Goal: Task Accomplishment & Management: Use online tool/utility

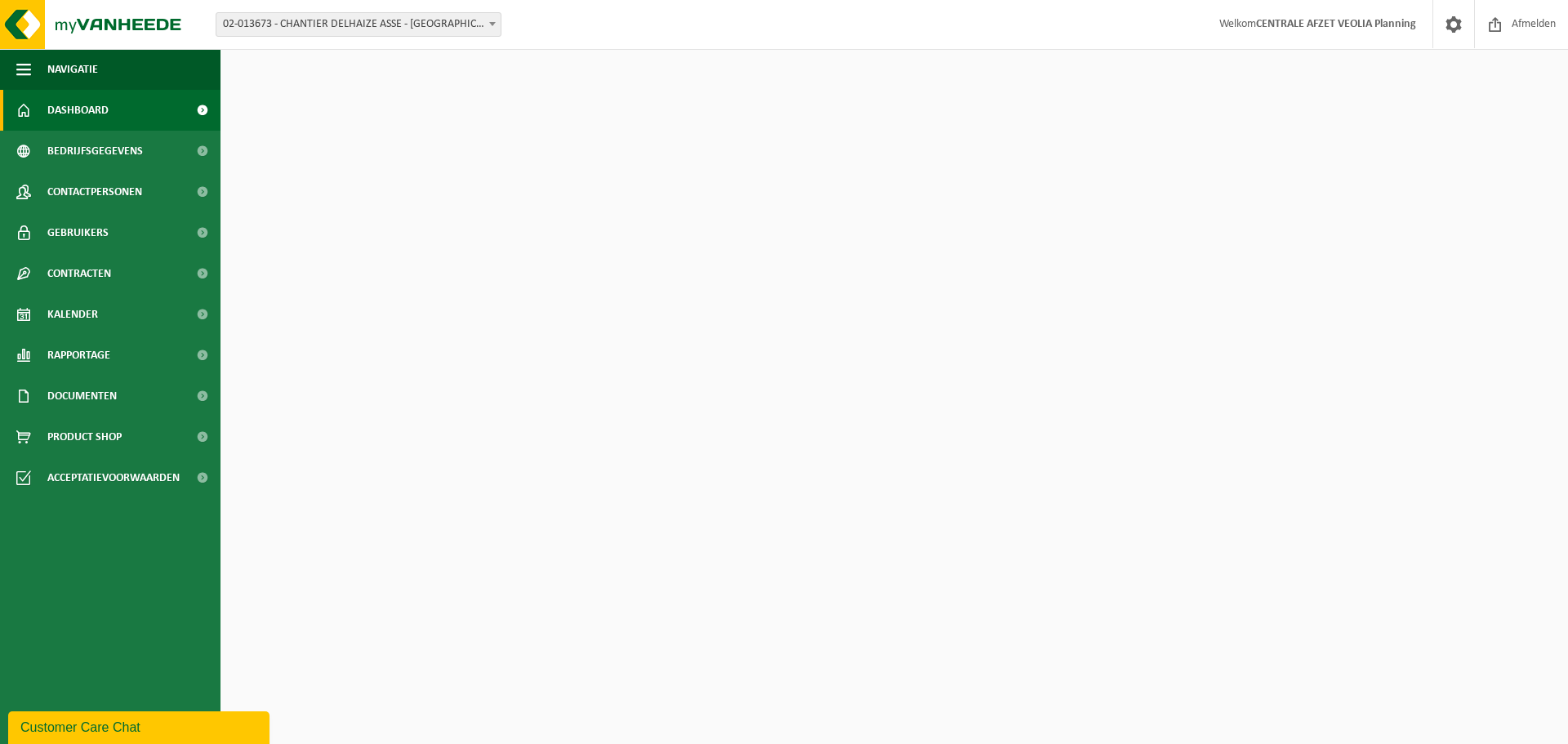
click at [330, 26] on span "02-013673 - CHANTIER DELHAIZE ASSE - [GEOGRAPHIC_DATA] - [GEOGRAPHIC_DATA]" at bounding box center [358, 24] width 284 height 23
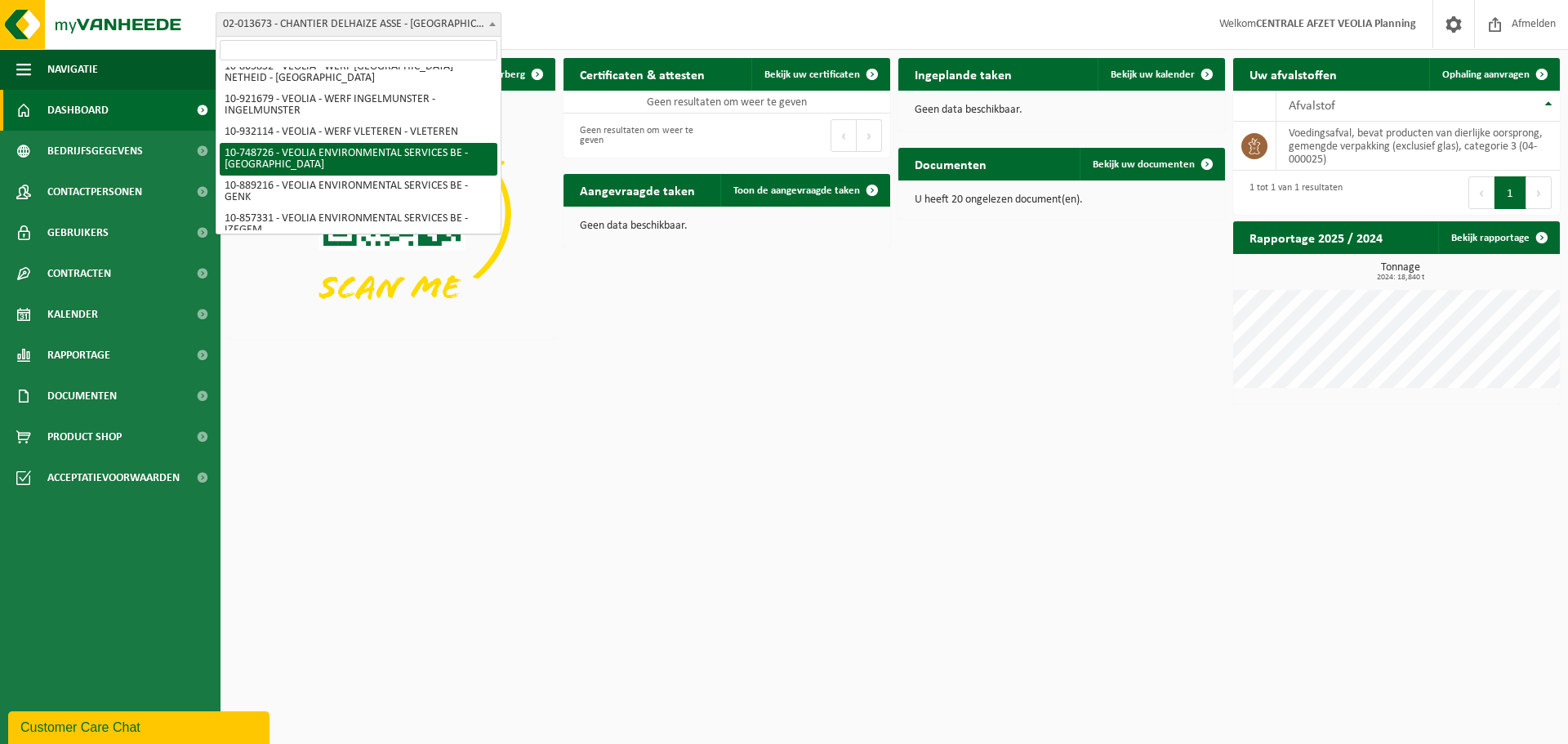
scroll to position [505, 0]
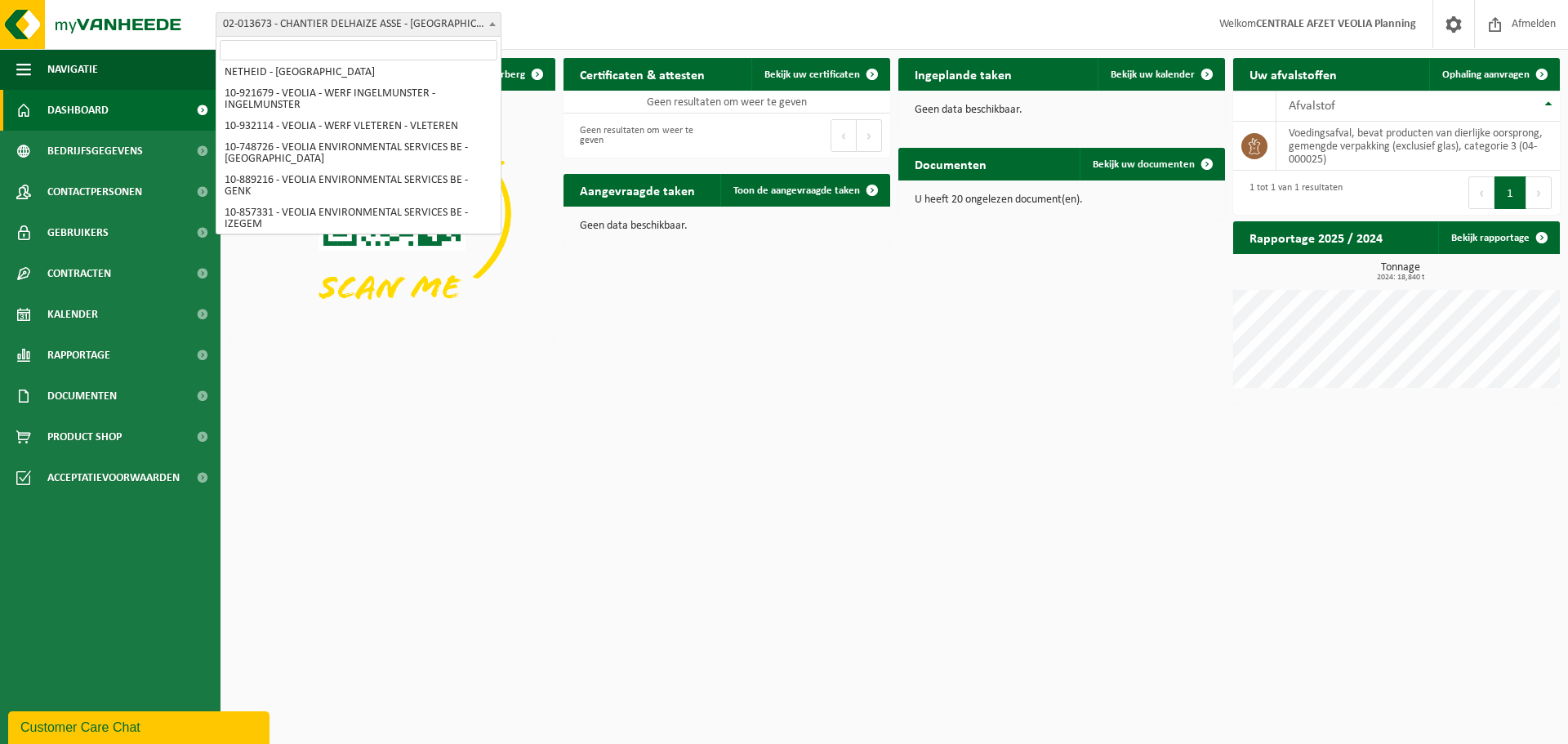
select select "732"
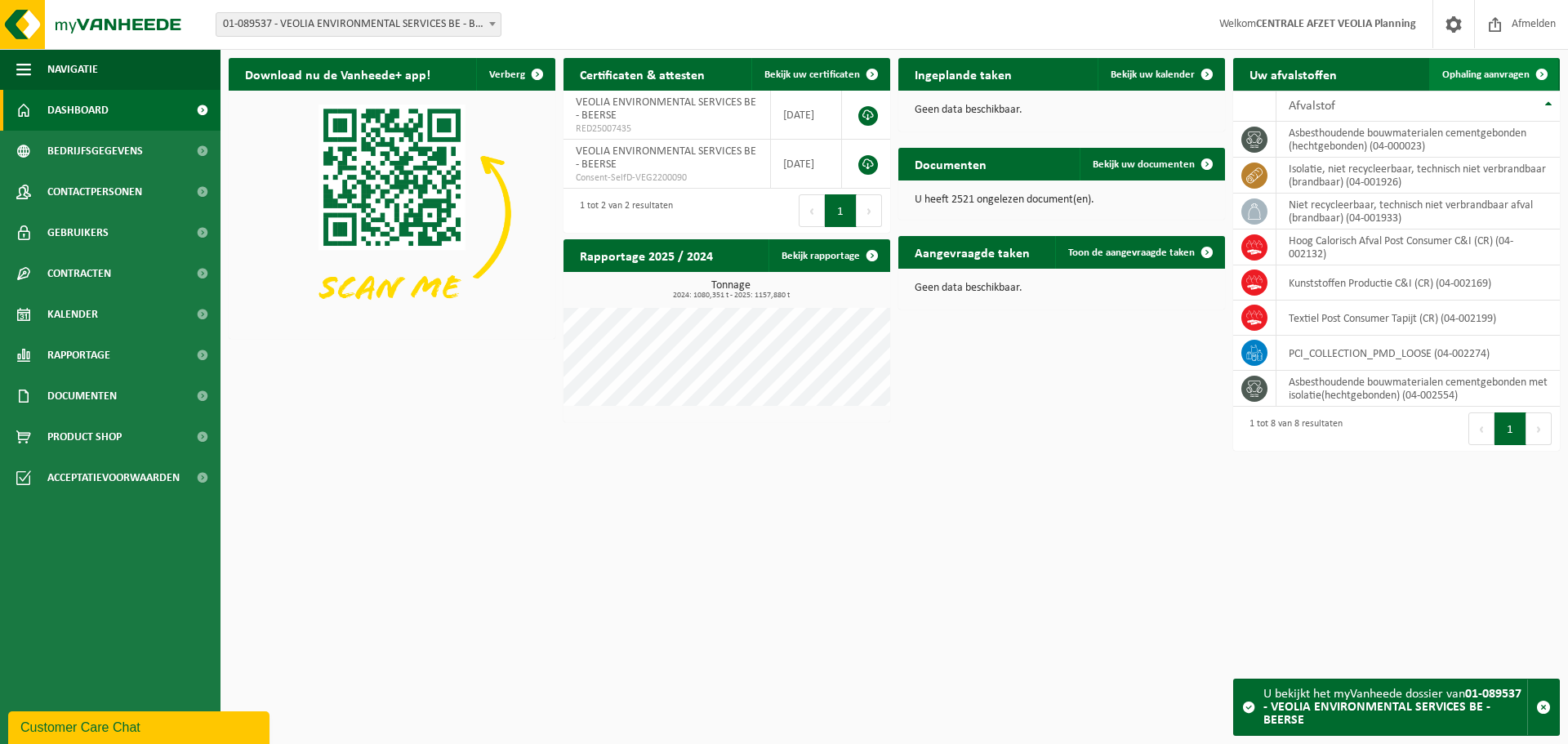
click at [1488, 79] on span "Ophaling aanvragen" at bounding box center [1487, 74] width 87 height 11
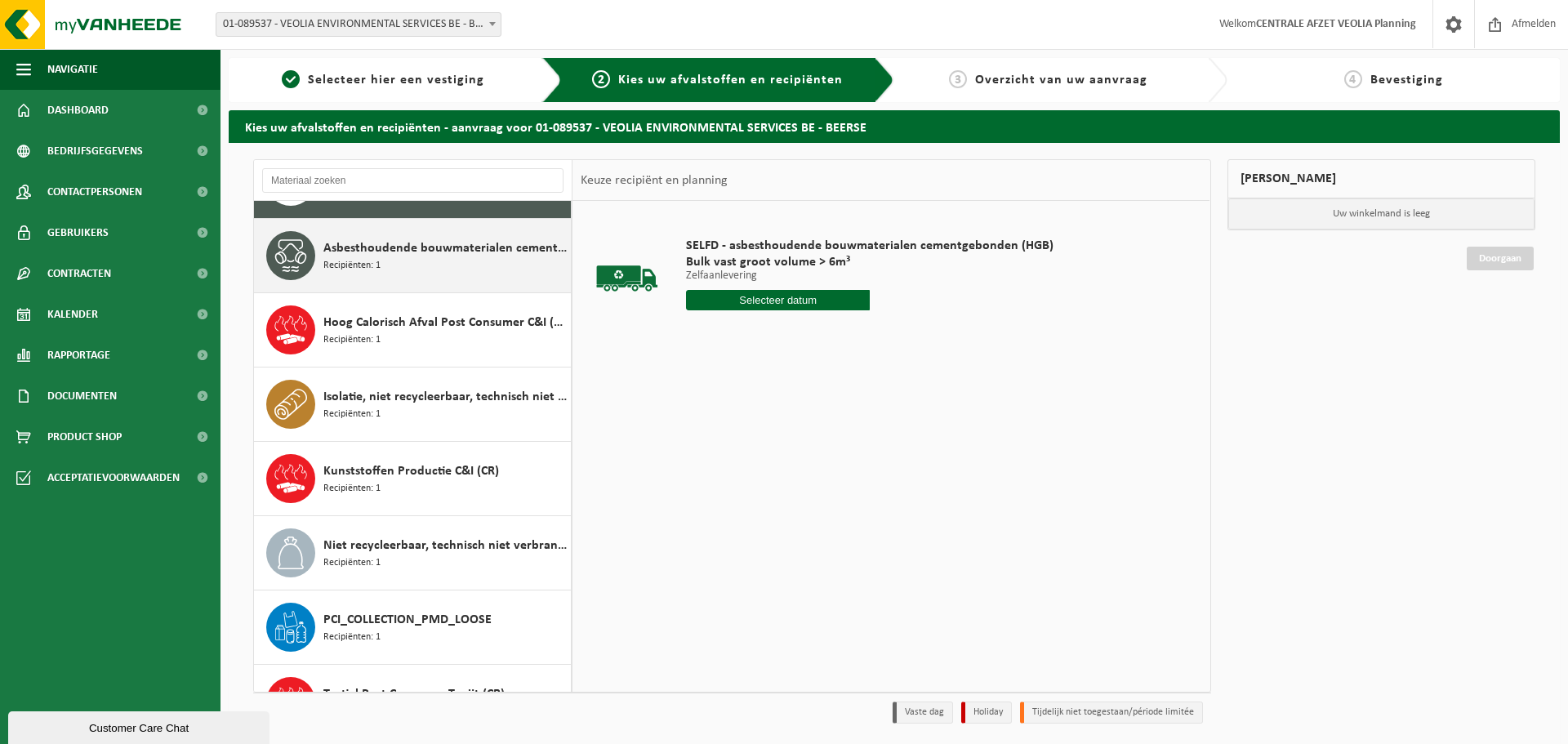
scroll to position [103, 0]
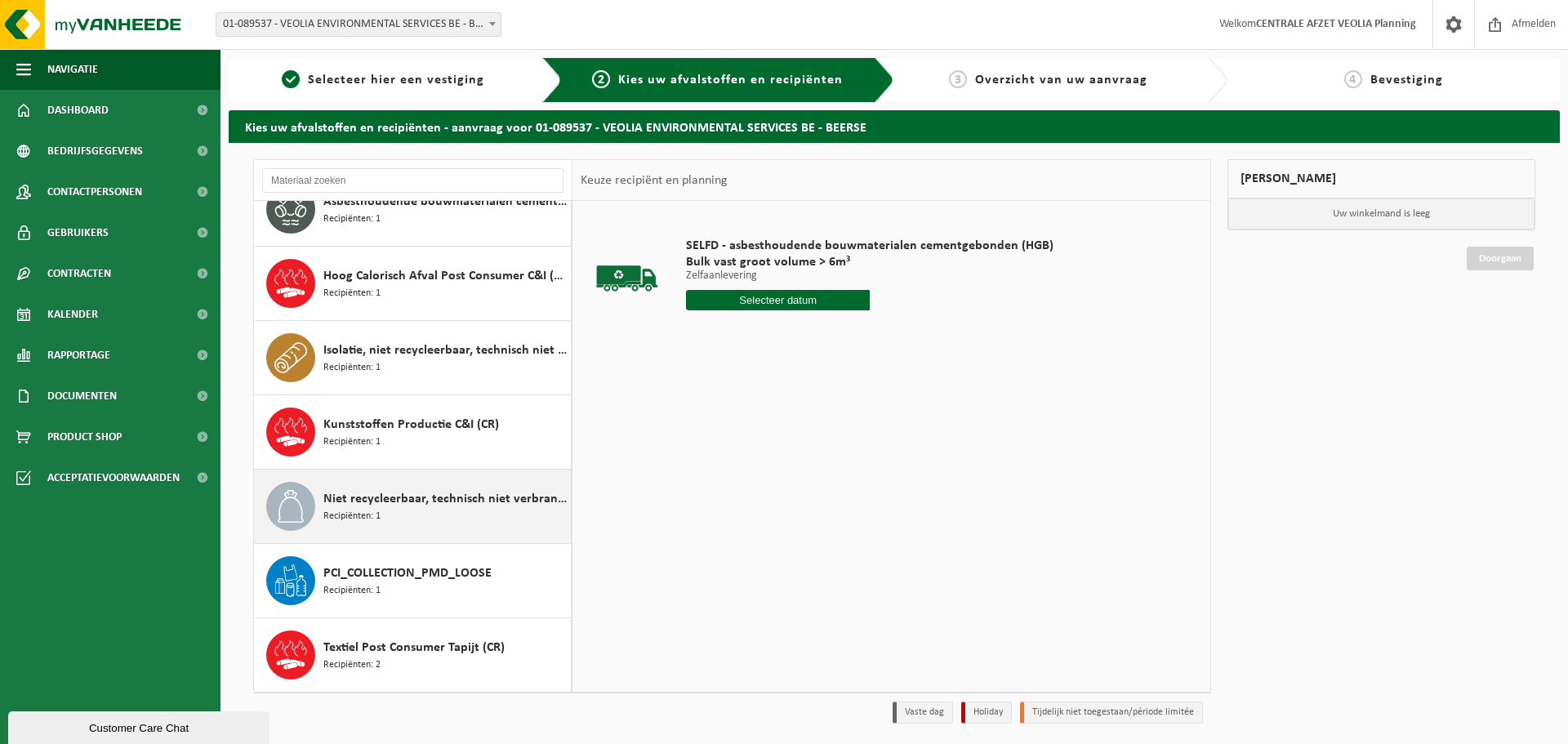
click at [436, 507] on span "Niet recycleerbaar, technisch niet verbrandbaar afval (brandbaar)" at bounding box center [445, 499] width 243 height 20
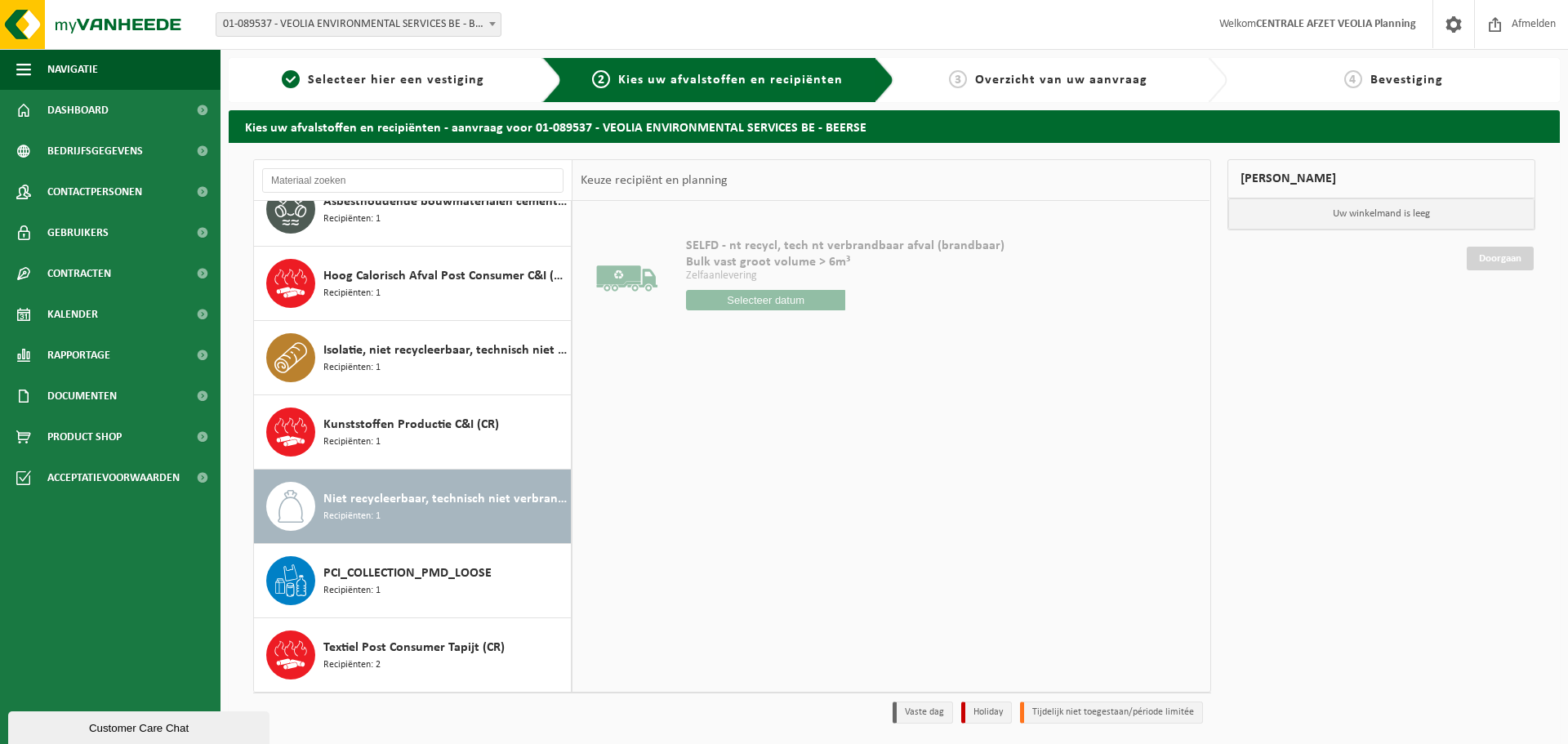
click at [767, 314] on div "SELFD - nt recycl, tech nt verbrandbaar afval (brandbaar) Bulk vast groot volum…" at bounding box center [845, 278] width 334 height 113
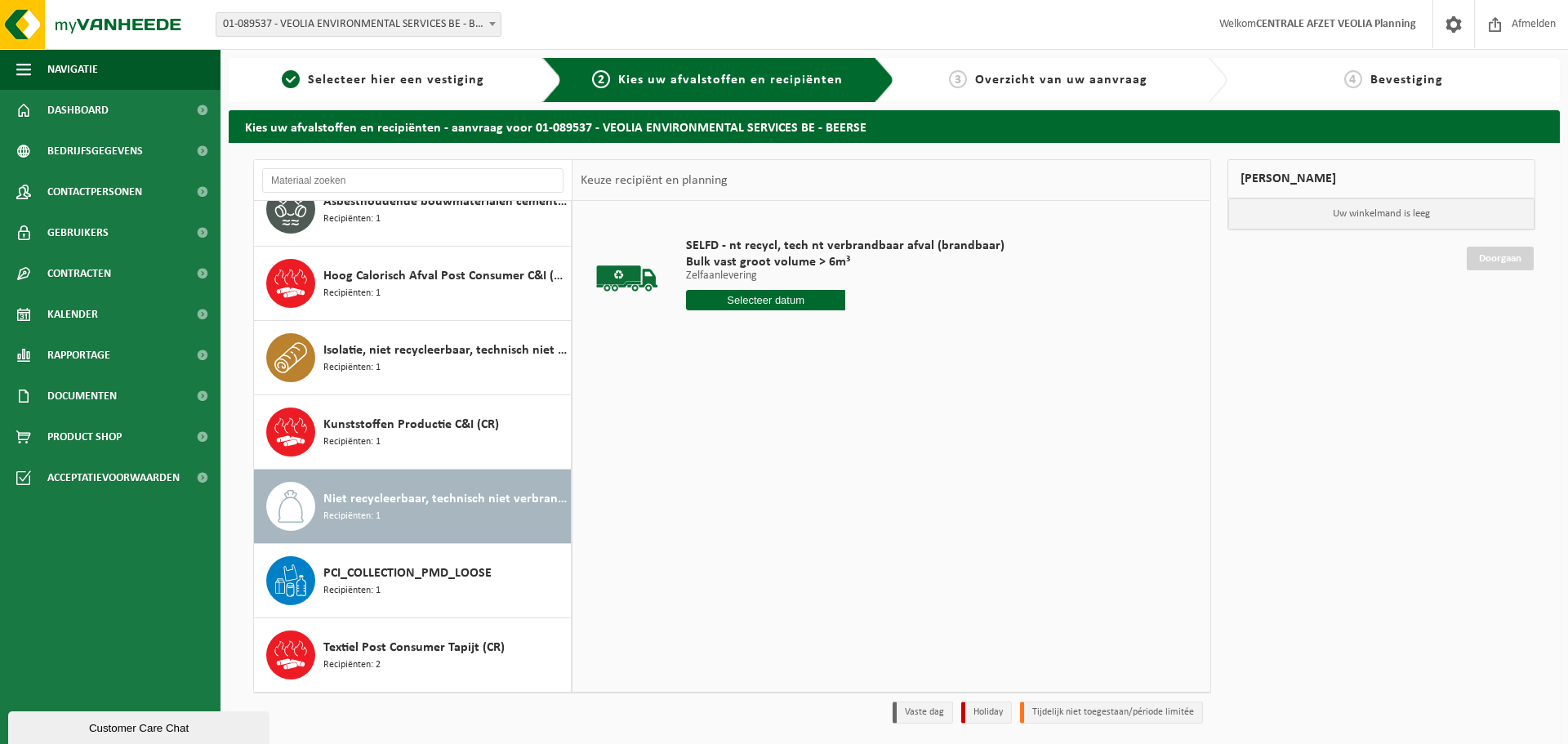
click at [765, 308] on input "text" at bounding box center [765, 300] width 160 height 21
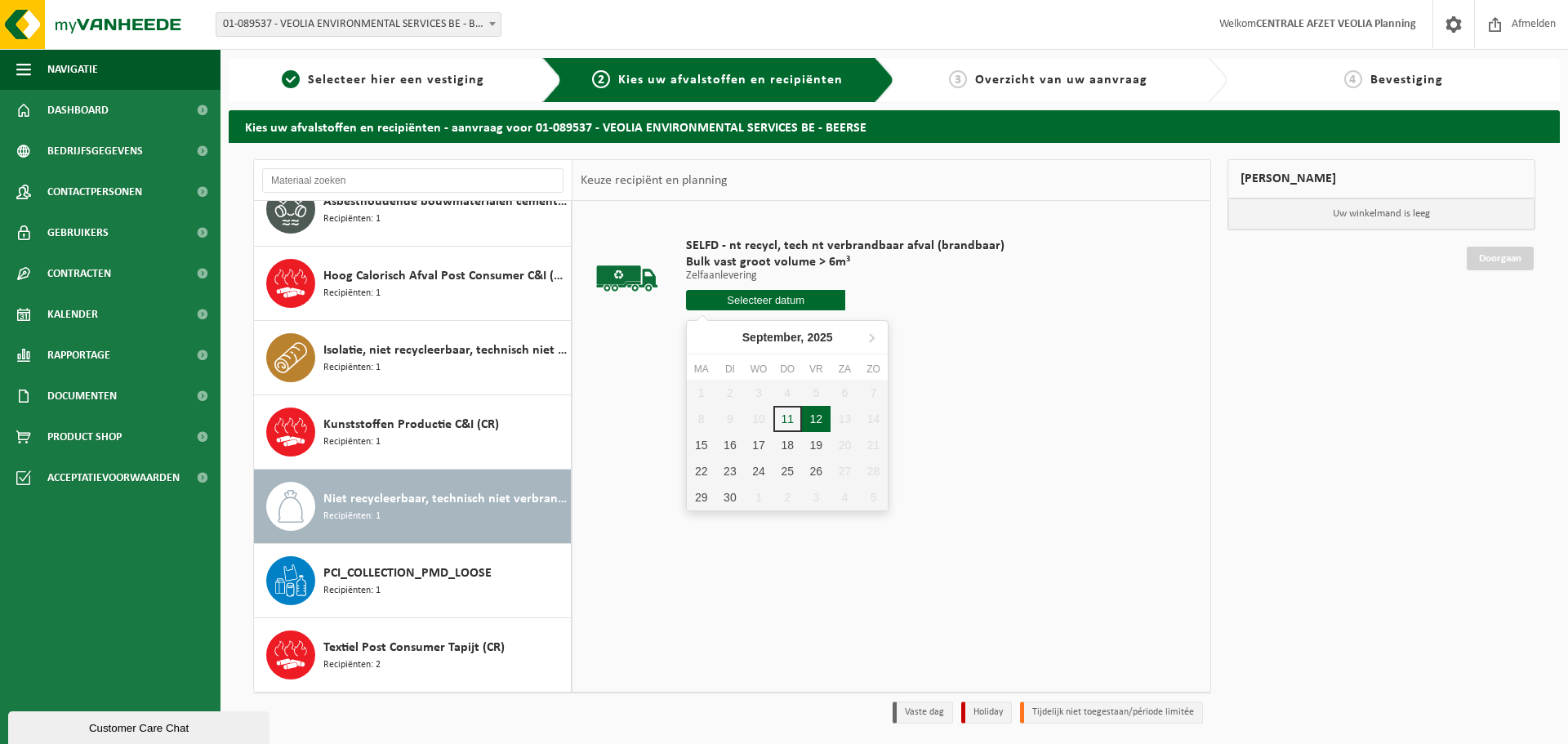
click at [814, 411] on div "12" at bounding box center [816, 419] width 29 height 26
type input "Van 2025-09-12"
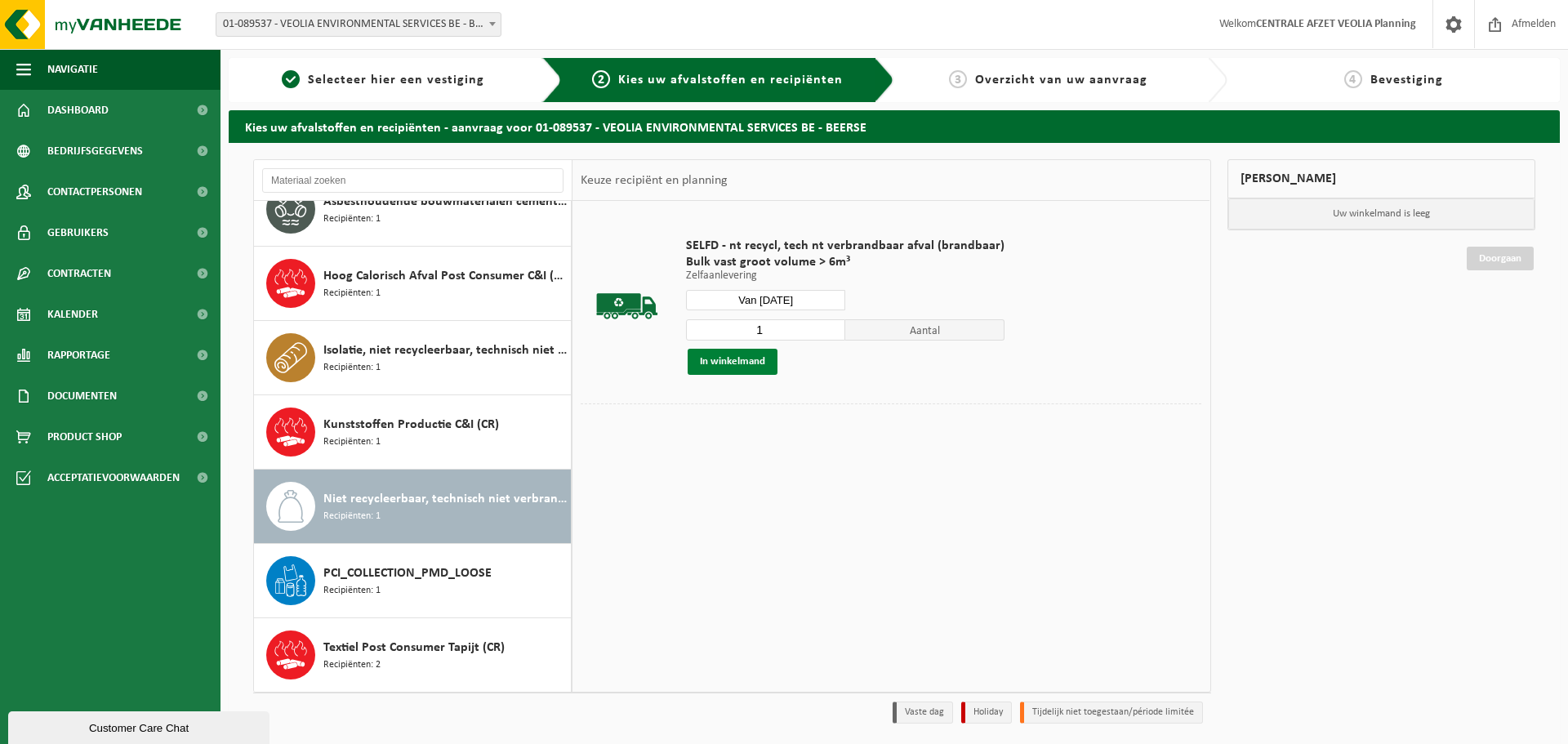
click at [715, 372] on button "In winkelmand" at bounding box center [732, 361] width 90 height 26
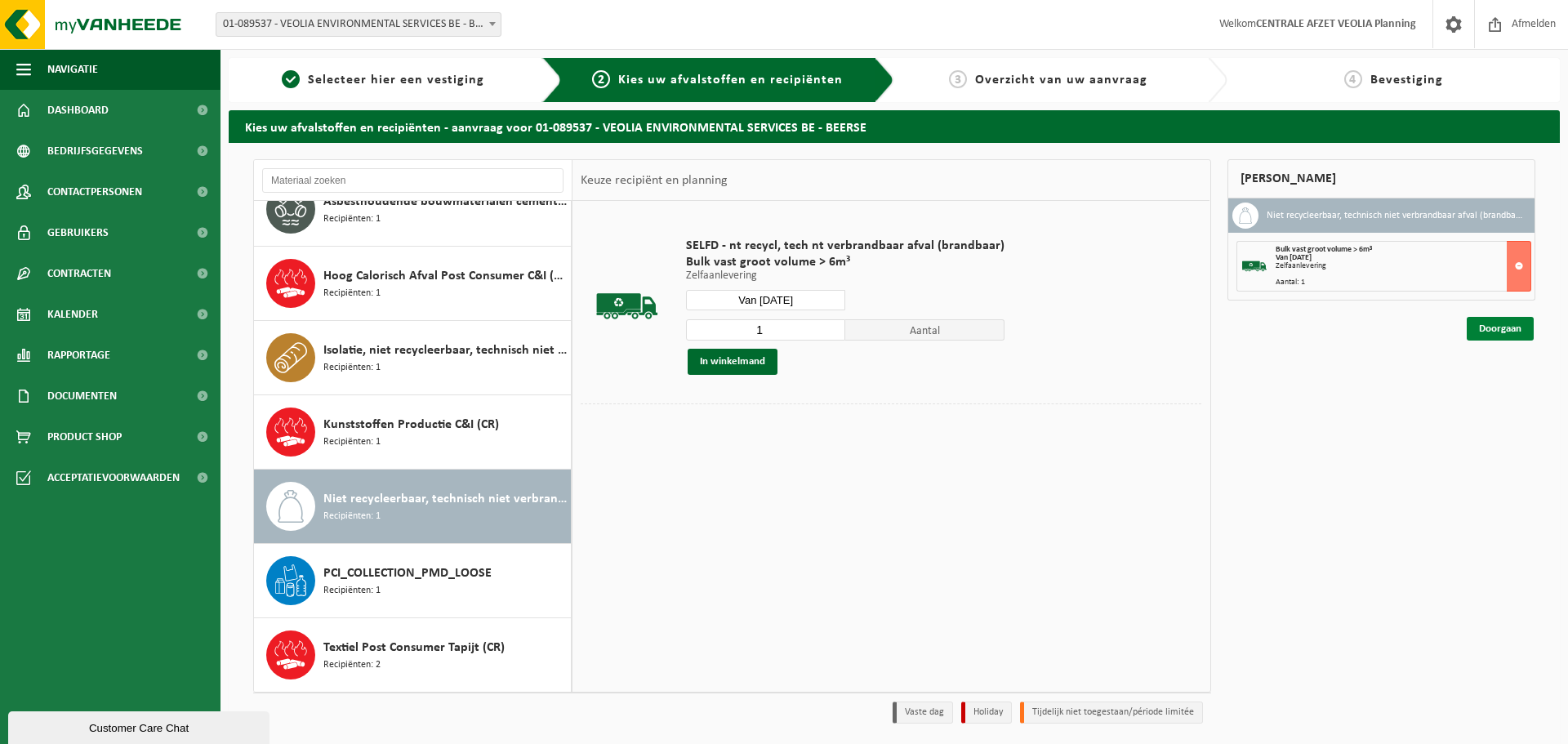
click at [1497, 332] on link "Doorgaan" at bounding box center [1500, 328] width 66 height 24
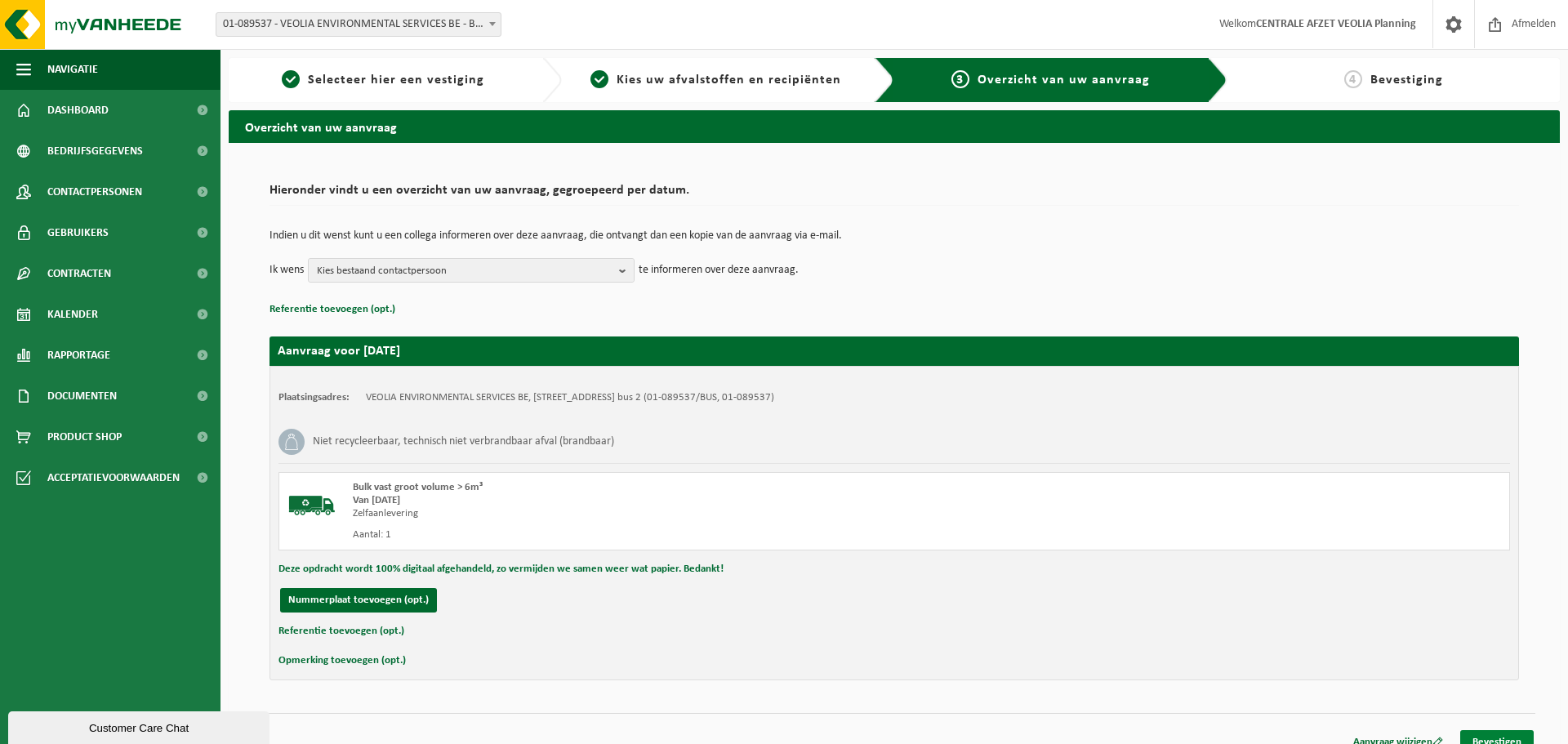
click at [1506, 735] on link "Bevestigen" at bounding box center [1498, 742] width 73 height 24
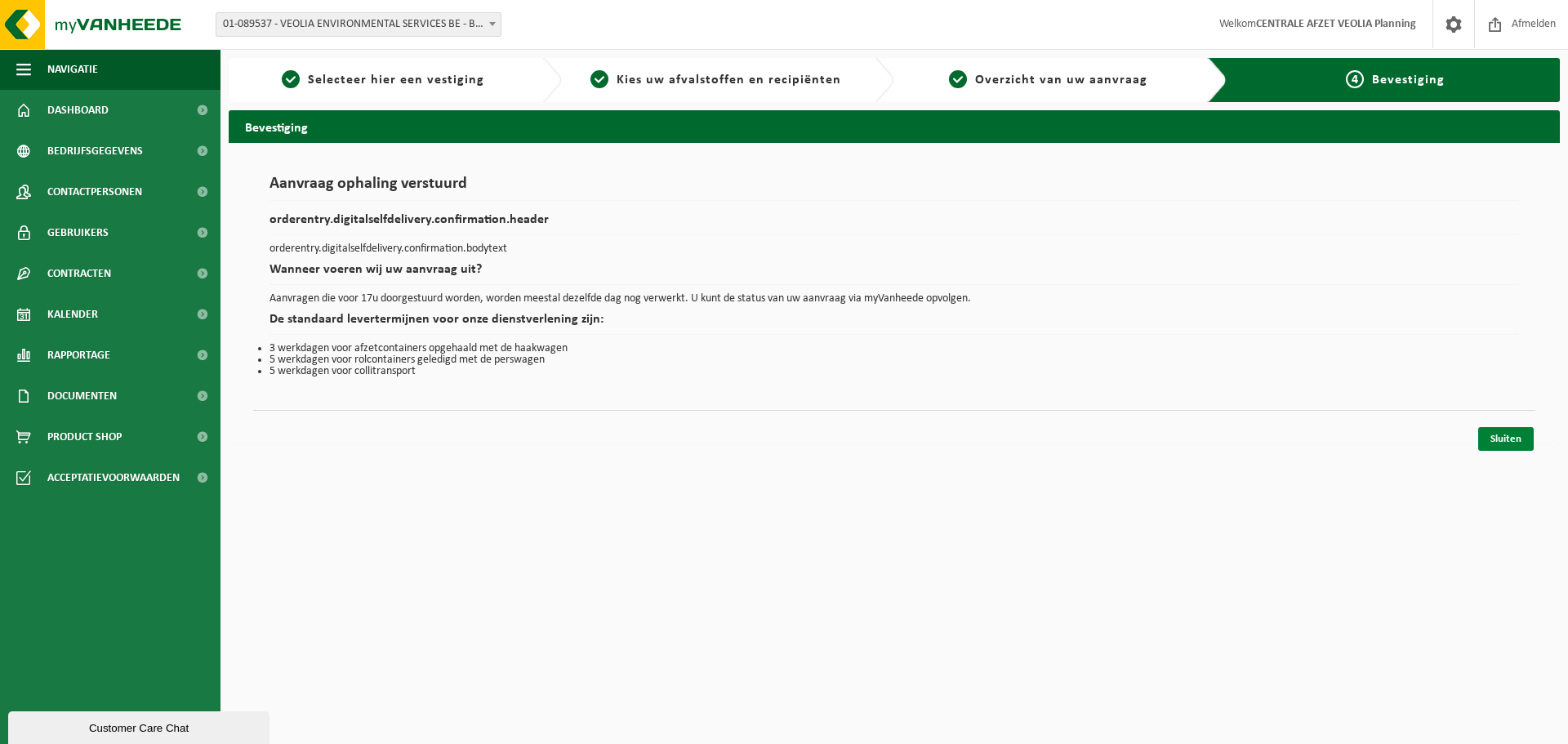
click at [1499, 445] on link "Sluiten" at bounding box center [1506, 439] width 56 height 24
